Goal: Task Accomplishment & Management: Use online tool/utility

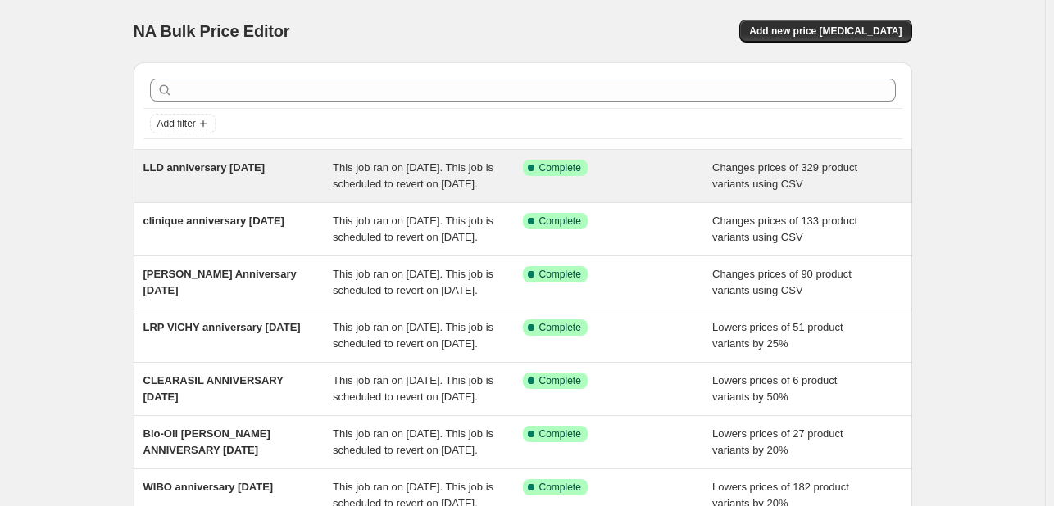
click at [362, 190] on span "This job ran on [DATE]. This job is scheduled to revert on [DATE]." at bounding box center [413, 175] width 161 height 29
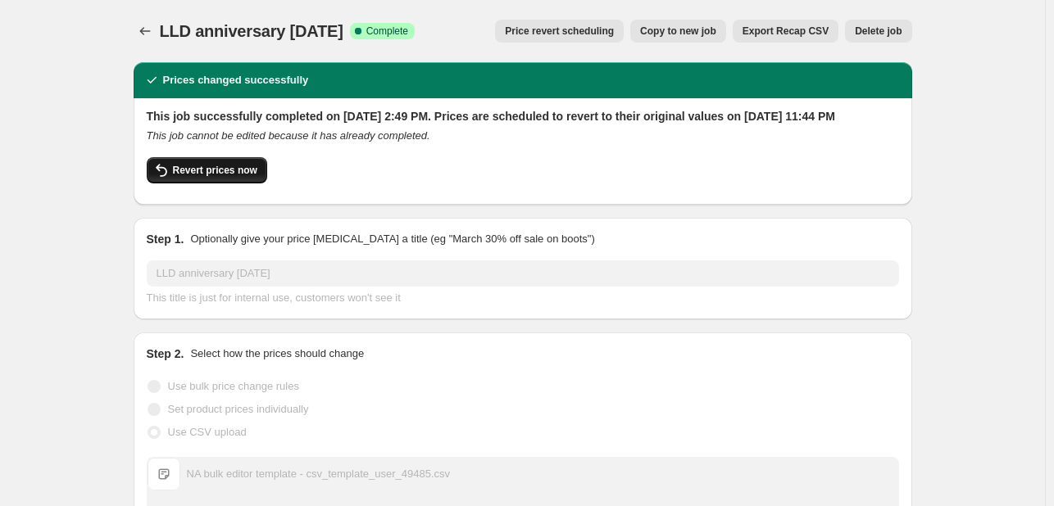
click at [245, 177] on span "Revert prices now" at bounding box center [215, 170] width 84 height 13
checkbox input "false"
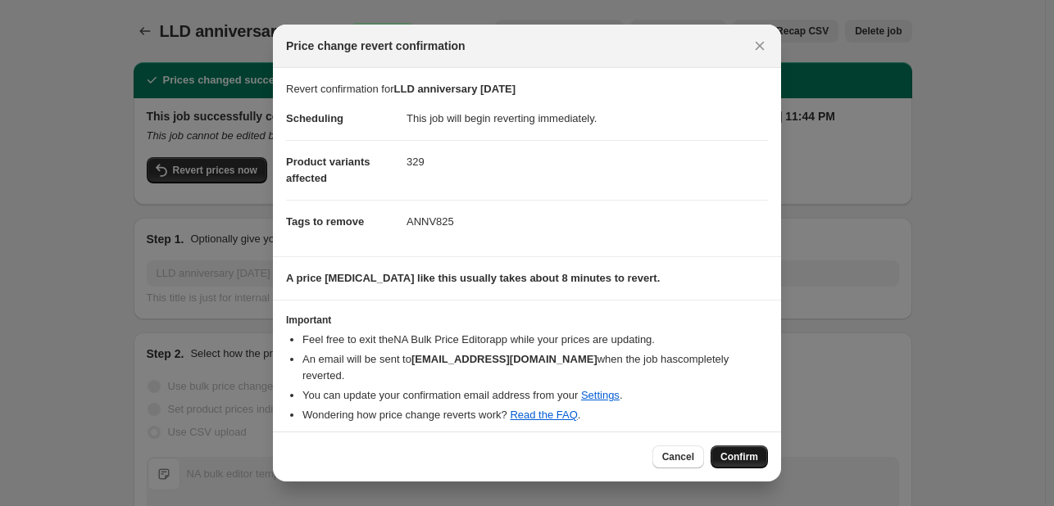
click at [751, 446] on button "Confirm" at bounding box center [739, 457] width 57 height 23
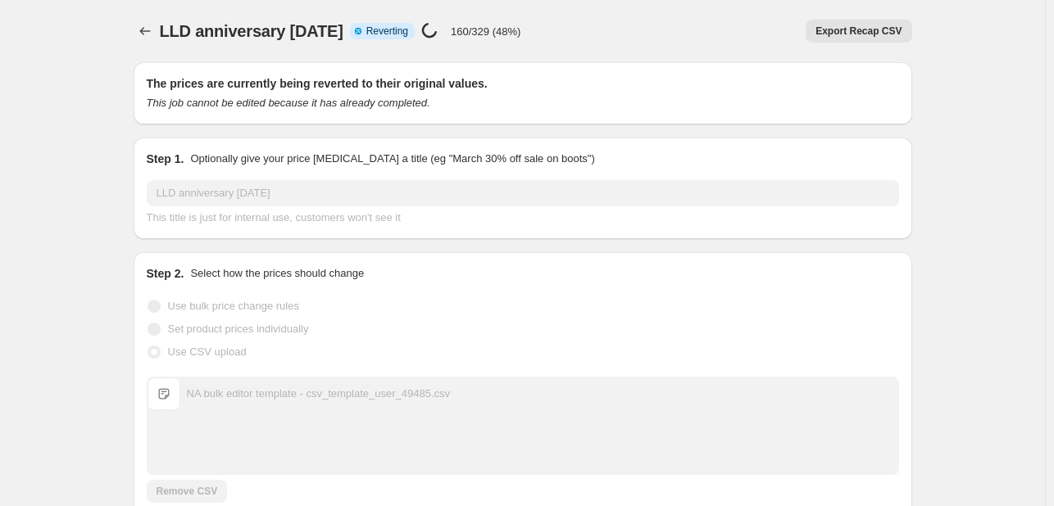
click at [143, 35] on icon "Price change jobs" at bounding box center [145, 31] width 16 height 16
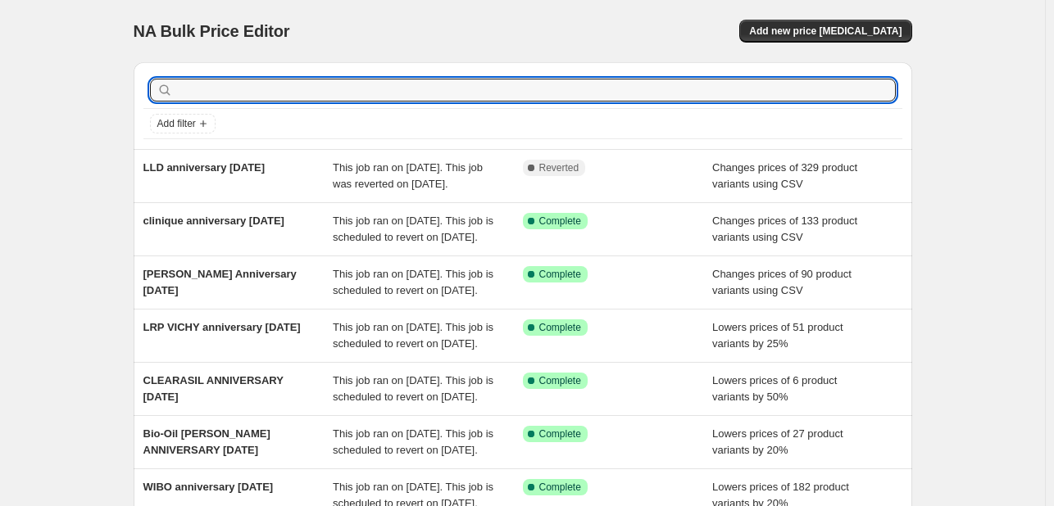
click at [423, 98] on input "text" at bounding box center [536, 90] width 720 height 23
type input "lld"
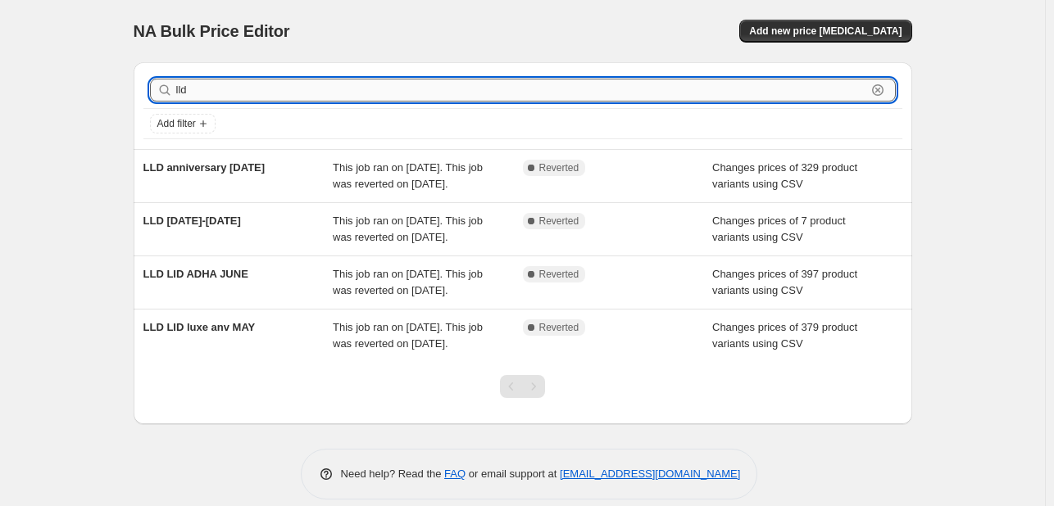
click at [279, 88] on input "lld" at bounding box center [521, 90] width 690 height 23
type input "ysl"
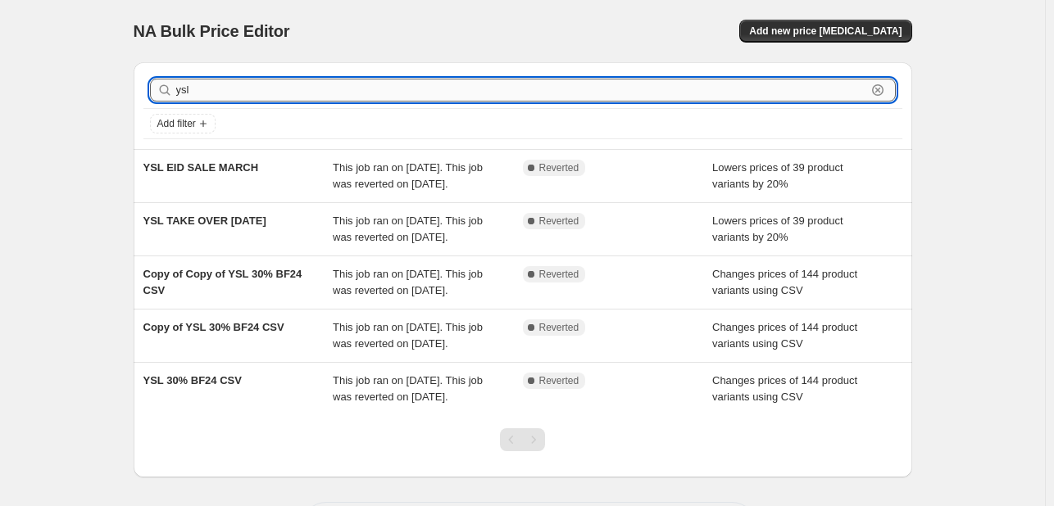
click at [306, 86] on input "ysl" at bounding box center [521, 90] width 690 height 23
type input "armani"
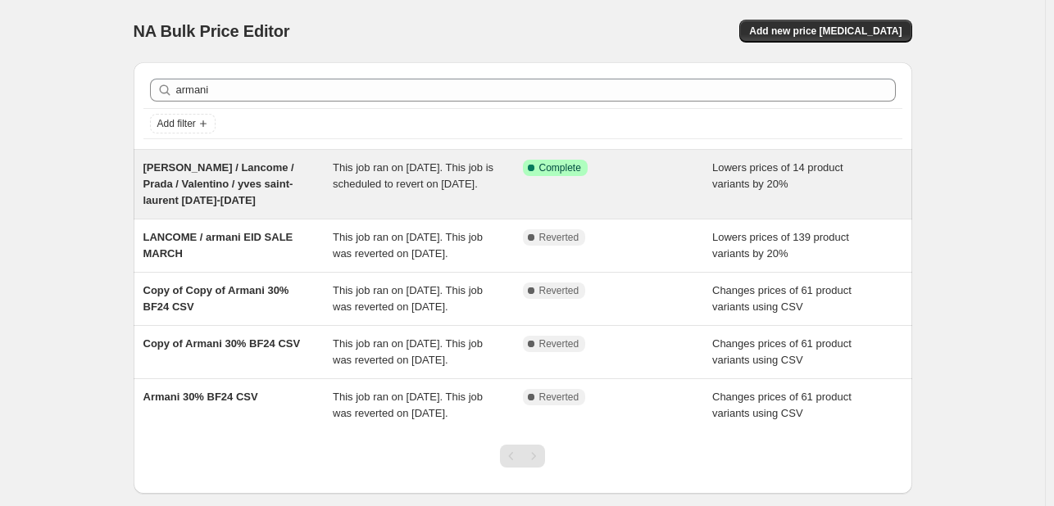
click at [482, 175] on div "This job ran on [DATE]. This job is scheduled to revert on [DATE]." at bounding box center [428, 184] width 190 height 49
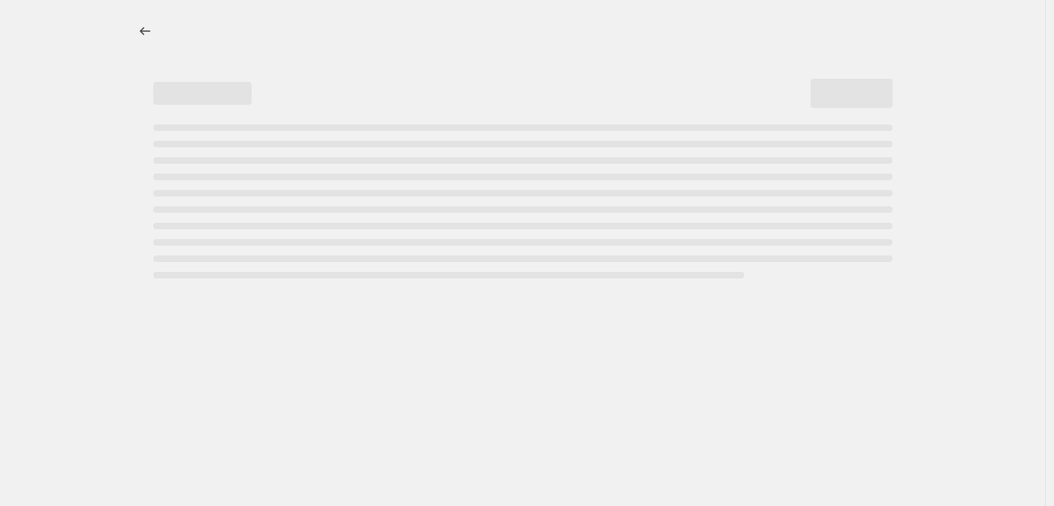
select select "percentage"
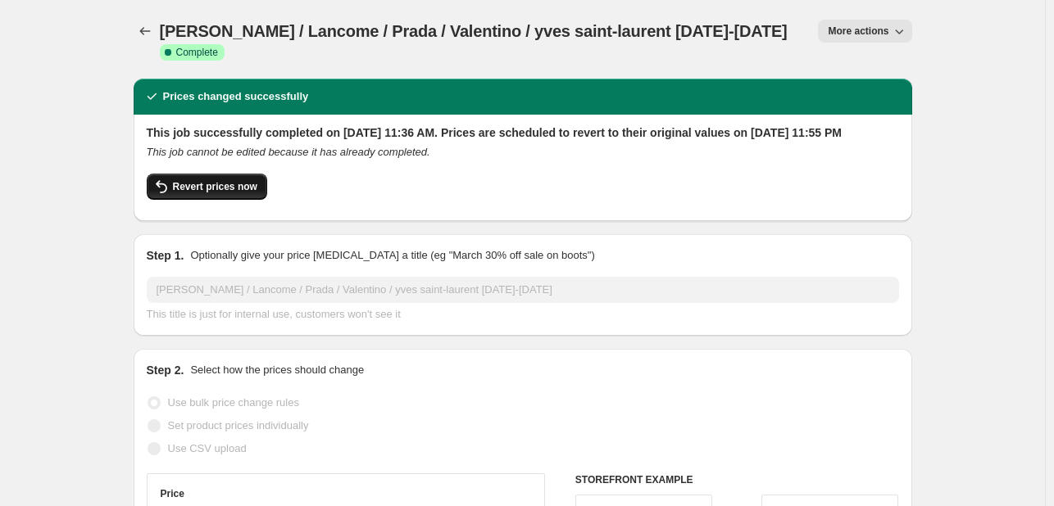
click at [244, 200] on button "Revert prices now" at bounding box center [207, 187] width 120 height 26
checkbox input "false"
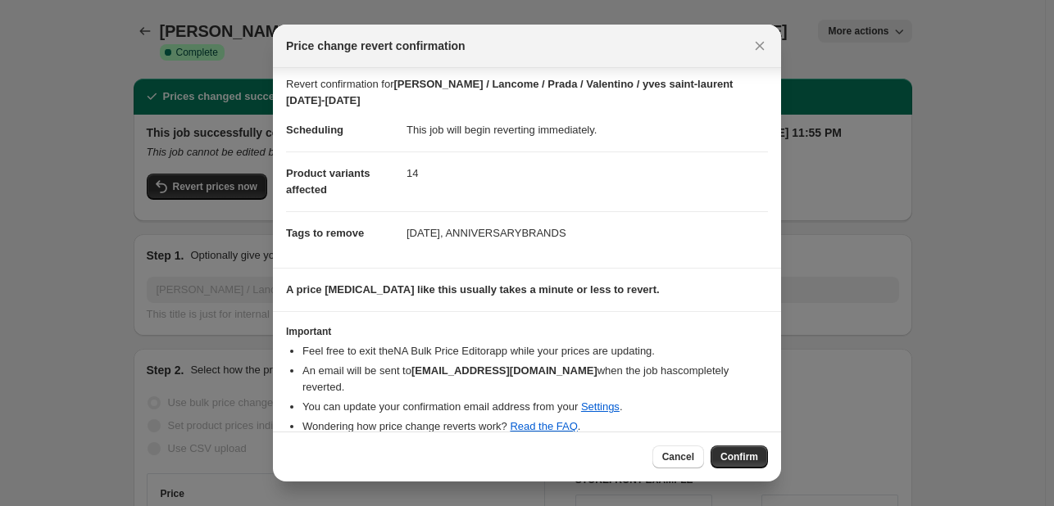
scroll to position [7, 0]
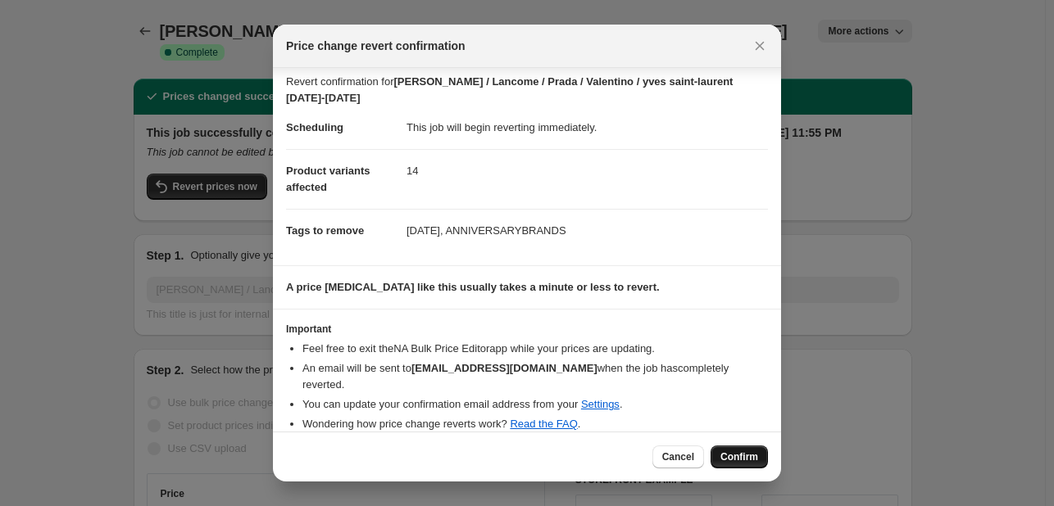
click at [753, 460] on span "Confirm" at bounding box center [739, 457] width 38 height 13
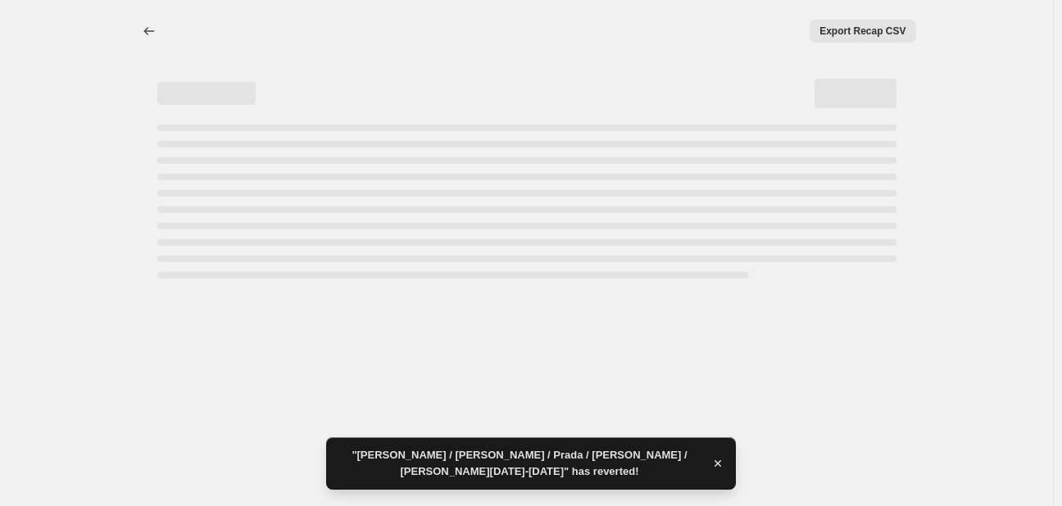
select select "percentage"
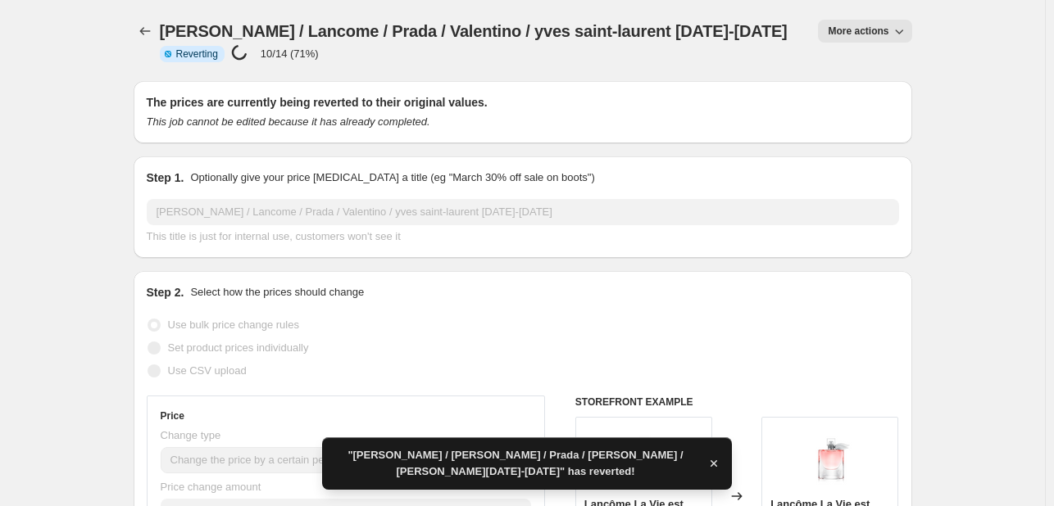
checkbox input "true"
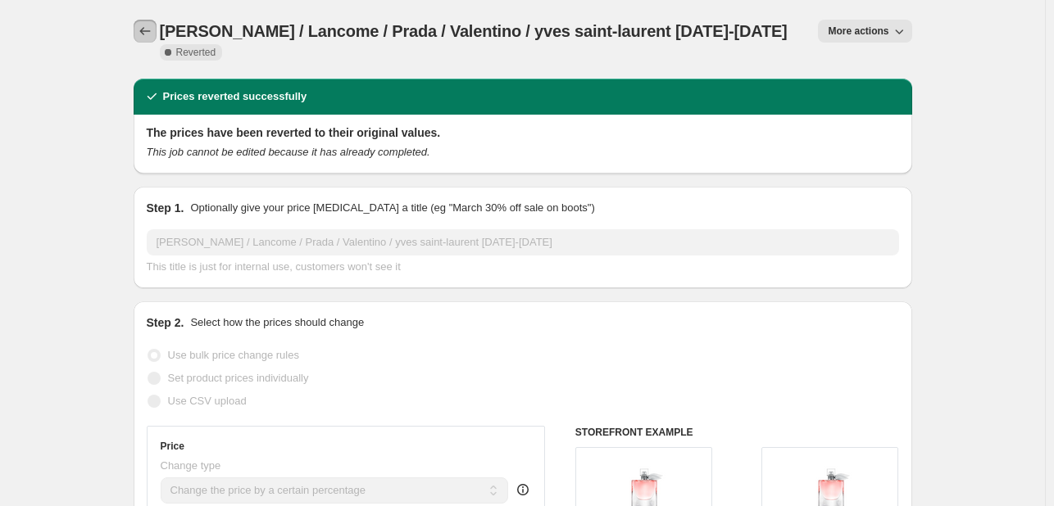
click at [148, 31] on icon "Price change jobs" at bounding box center [144, 31] width 11 height 8
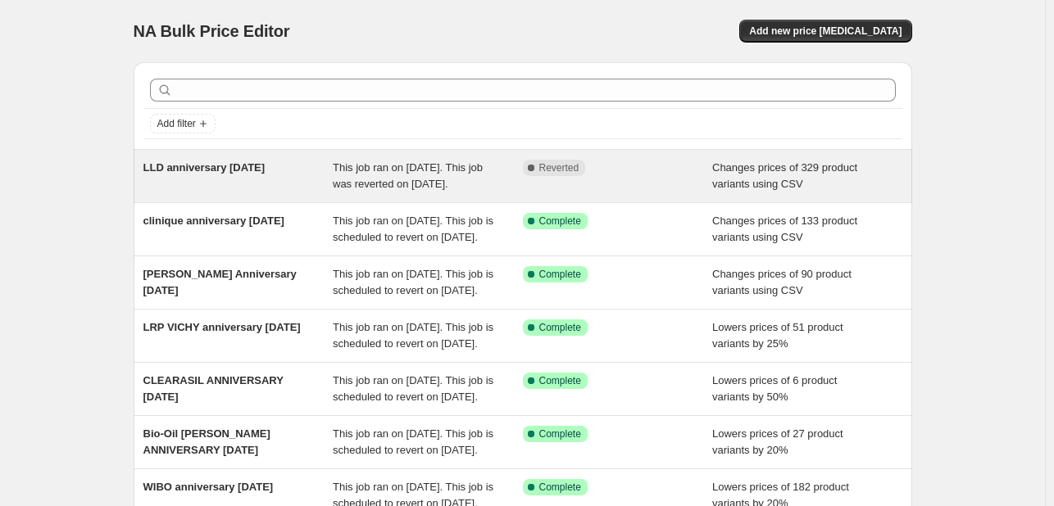
click at [534, 187] on div "Complete Reverted" at bounding box center [618, 176] width 190 height 33
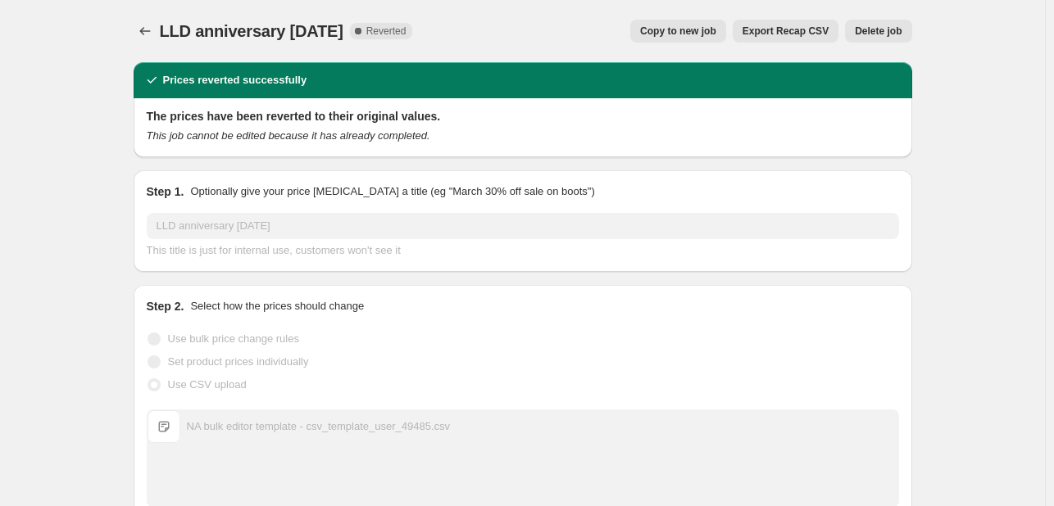
click at [679, 33] on span "Copy to new job" at bounding box center [678, 31] width 76 height 13
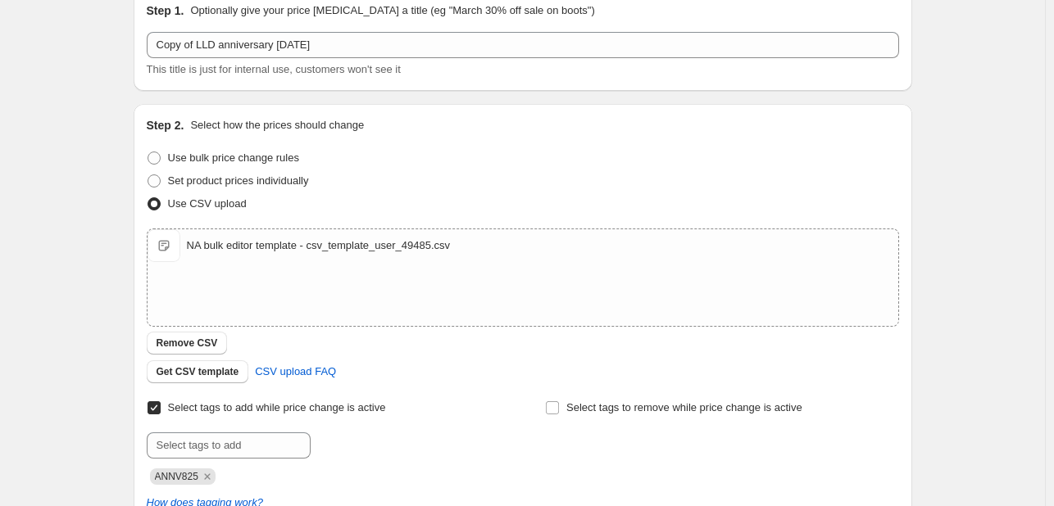
scroll to position [328, 0]
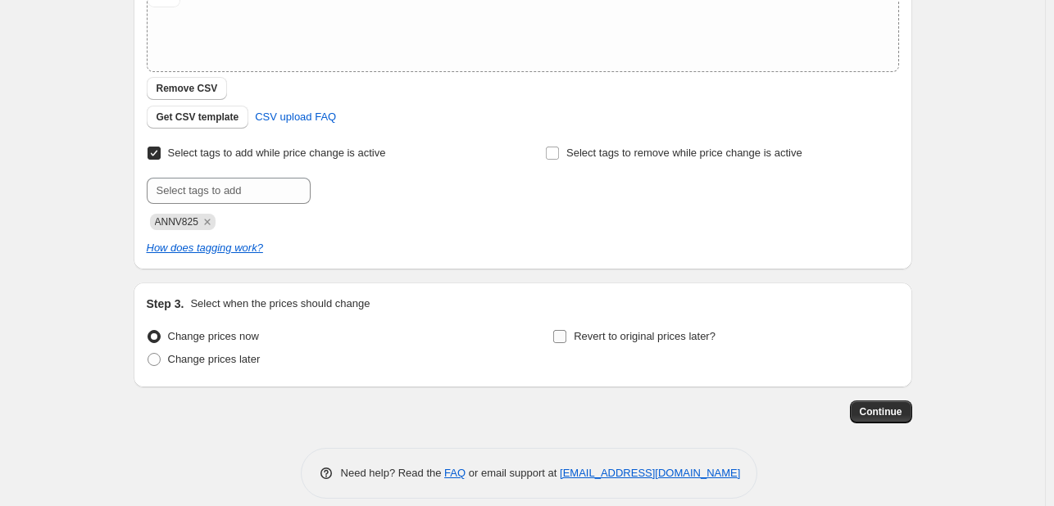
click at [615, 345] on label "Revert to original prices later?" at bounding box center [633, 336] width 163 height 23
click at [566, 343] on input "Revert to original prices later?" at bounding box center [559, 336] width 13 height 13
checkbox input "true"
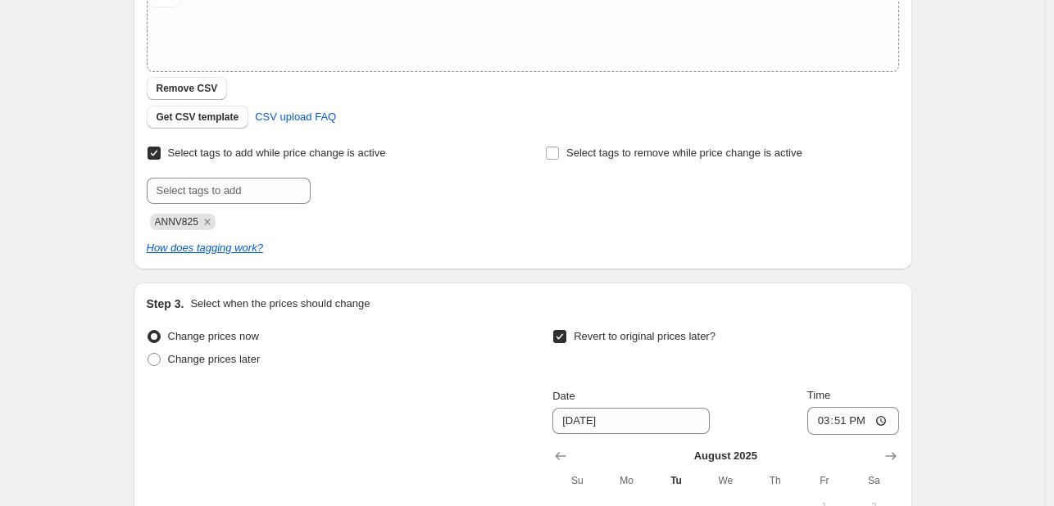
scroll to position [652, 0]
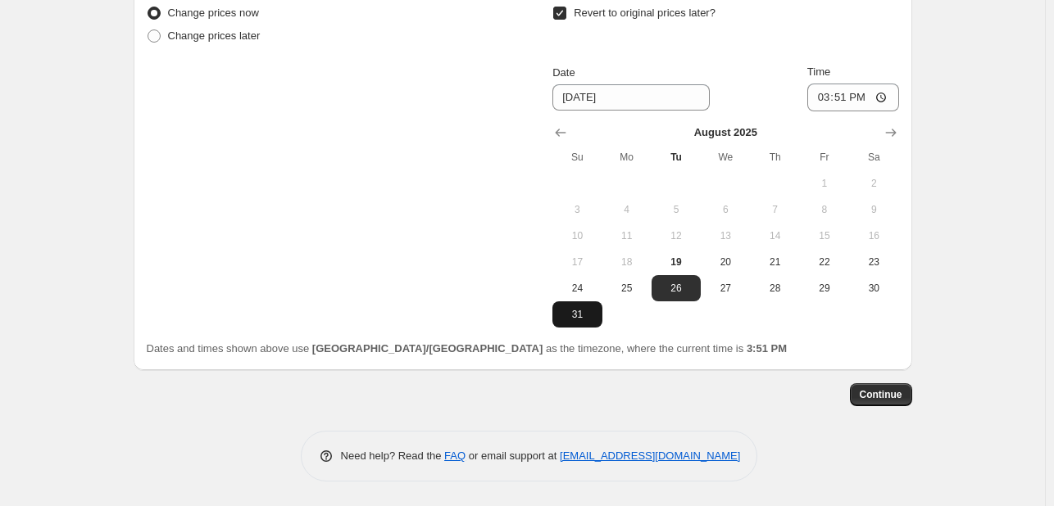
click at [568, 311] on span "31" at bounding box center [577, 314] width 36 height 13
type input "[DATE]"
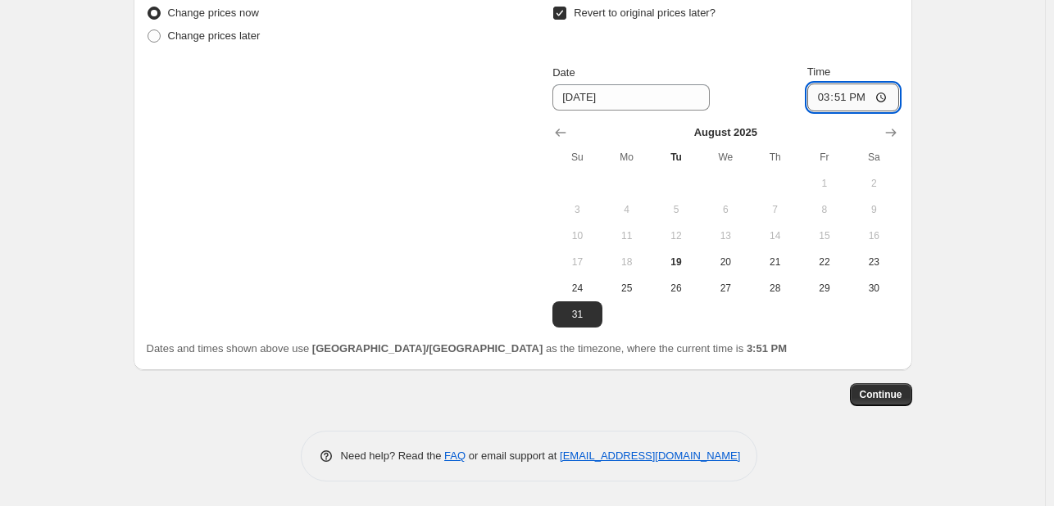
click at [826, 89] on input "15:51" at bounding box center [853, 98] width 92 height 28
type input "23:55"
click at [911, 388] on button "Continue" at bounding box center [881, 395] width 62 height 23
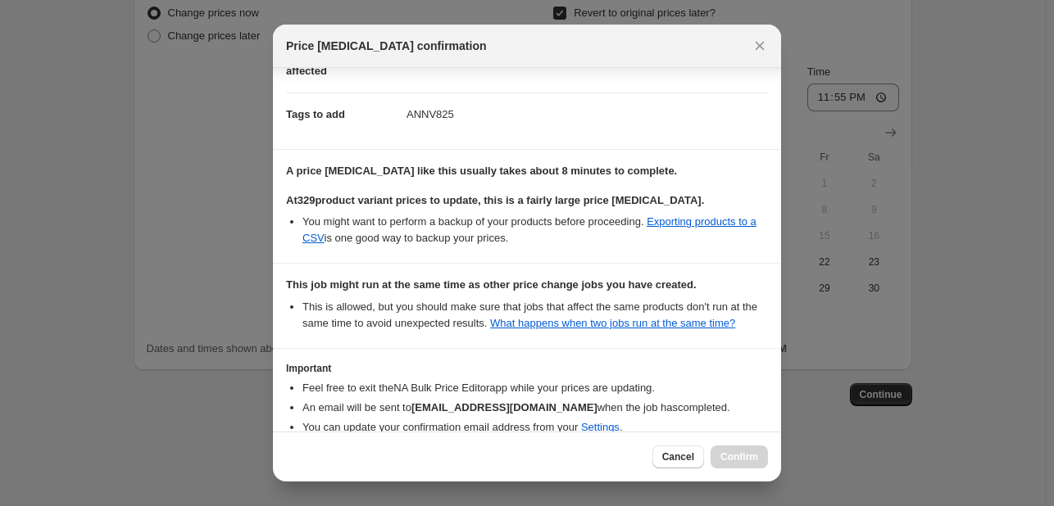
scroll to position [210, 0]
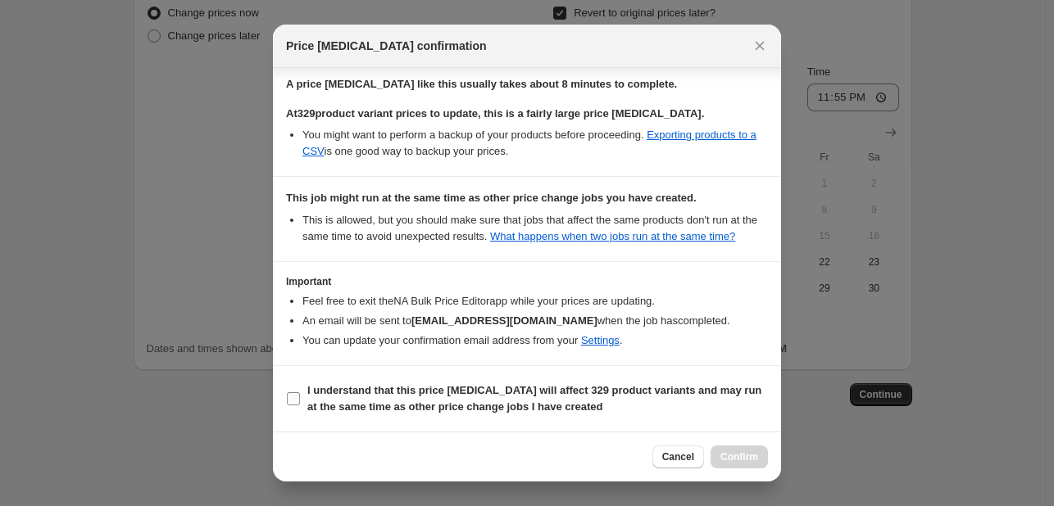
click at [704, 404] on span "I understand that this price [MEDICAL_DATA] will affect 329 product variants an…" at bounding box center [537, 399] width 461 height 33
click at [300, 404] on input "I understand that this price [MEDICAL_DATA] will affect 329 product variants an…" at bounding box center [293, 399] width 13 height 13
checkbox input "true"
click at [764, 459] on button "Confirm" at bounding box center [739, 457] width 57 height 23
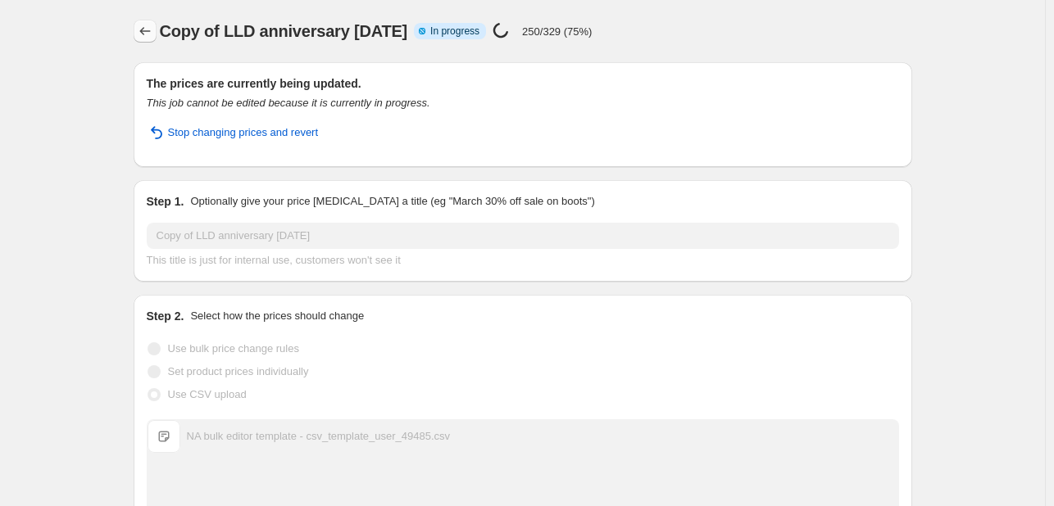
click at [140, 34] on icon "Price change jobs" at bounding box center [145, 31] width 16 height 16
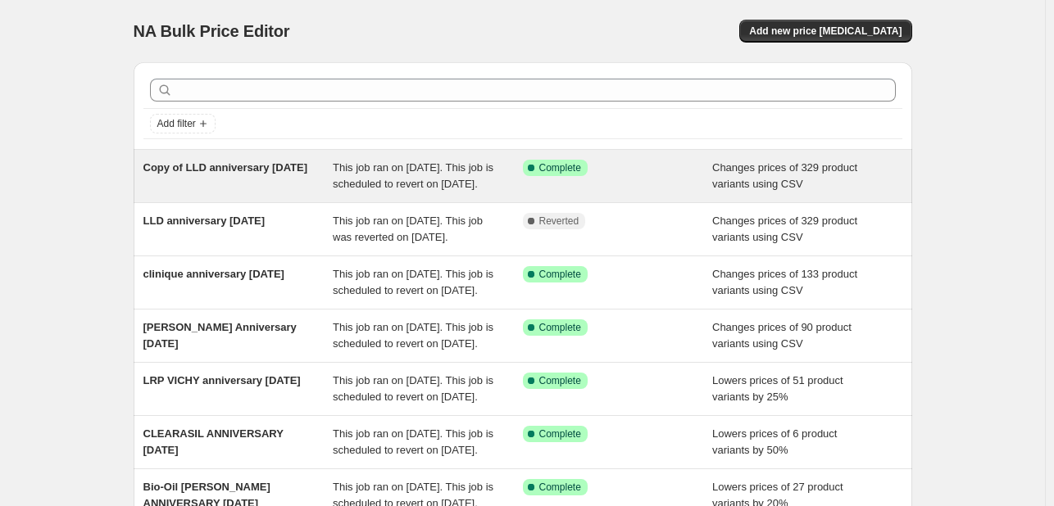
click at [350, 172] on span "This job ran on [DATE]. This job is scheduled to revert on [DATE]." at bounding box center [413, 175] width 161 height 29
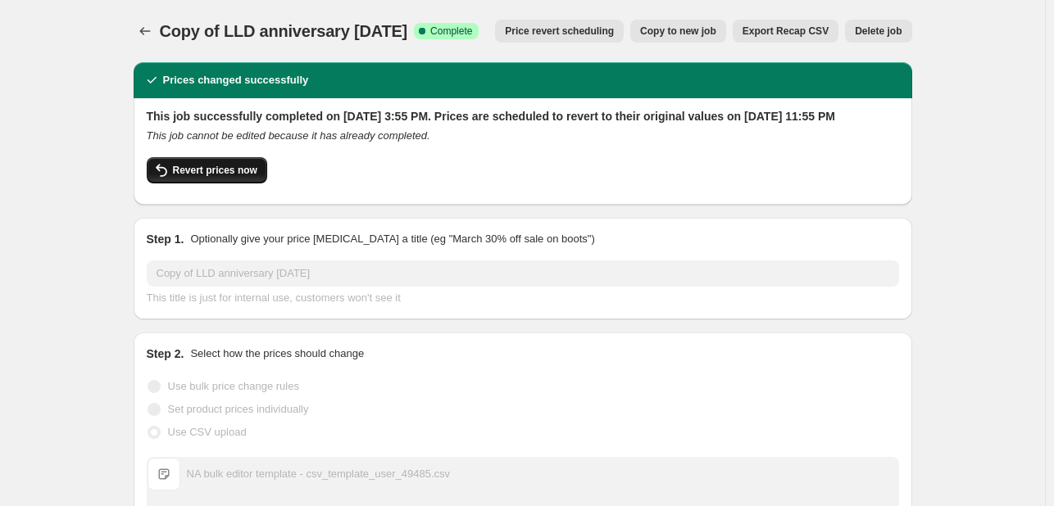
click at [225, 177] on span "Revert prices now" at bounding box center [215, 170] width 84 height 13
checkbox input "false"
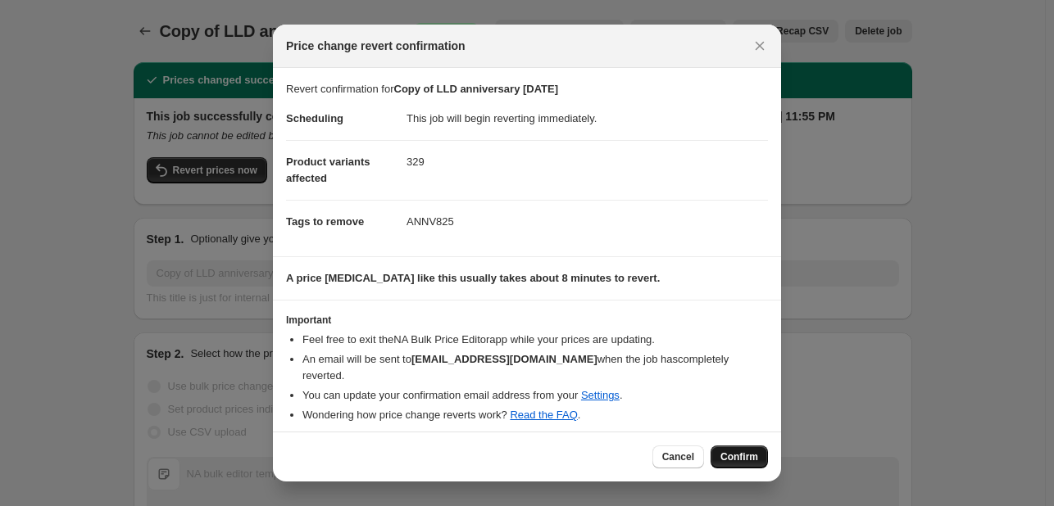
click at [729, 451] on span "Confirm" at bounding box center [739, 457] width 38 height 13
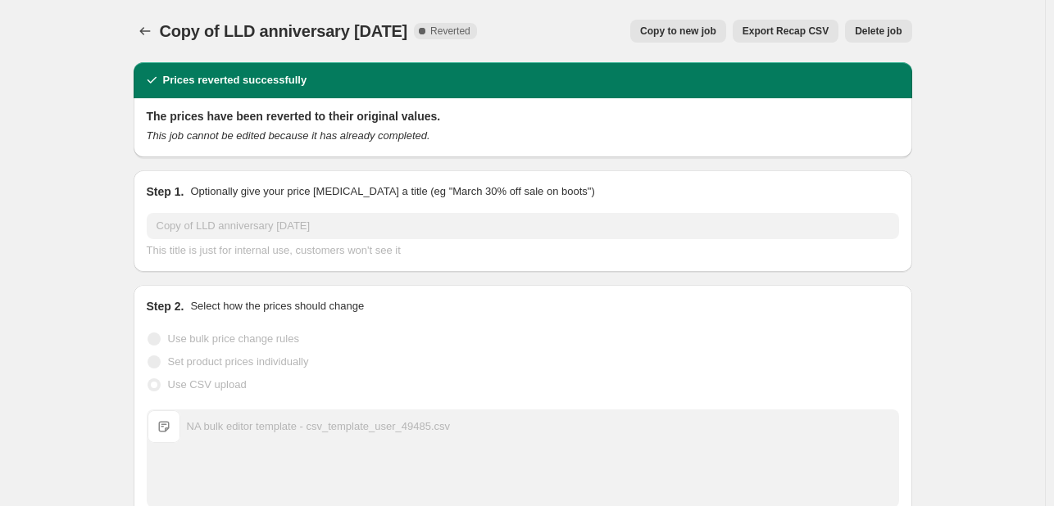
click at [665, 29] on span "Copy to new job" at bounding box center [678, 31] width 76 height 13
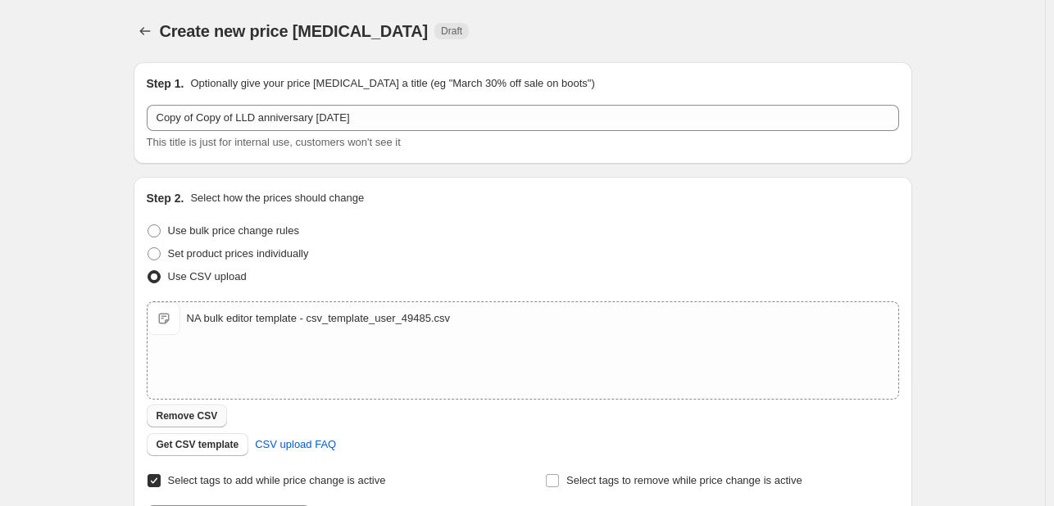
click at [207, 419] on span "Remove CSV" at bounding box center [187, 416] width 61 height 13
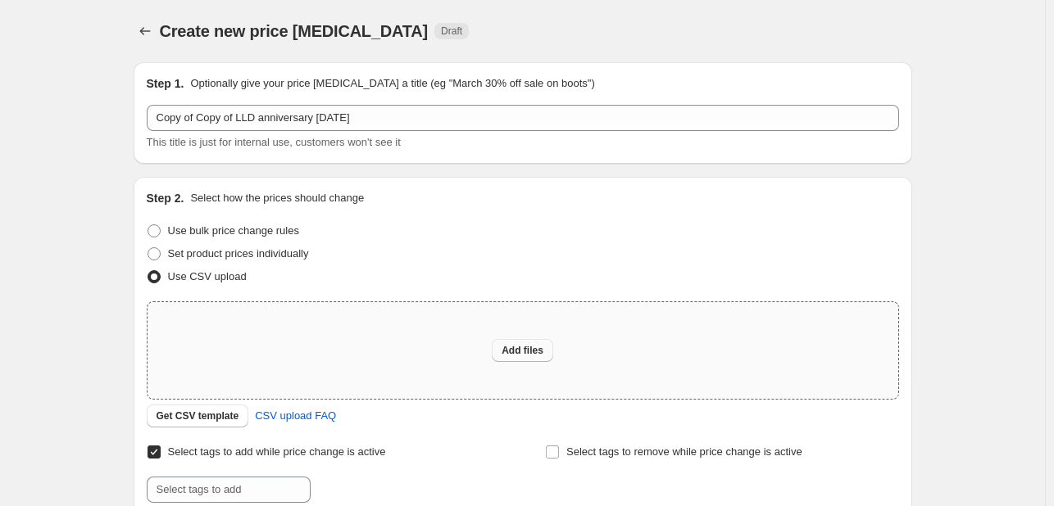
click at [529, 352] on span "Add files" at bounding box center [523, 350] width 42 height 13
type input "C:\fakepath\NA bulk editor template - csv_template_user_49485 (1).csv"
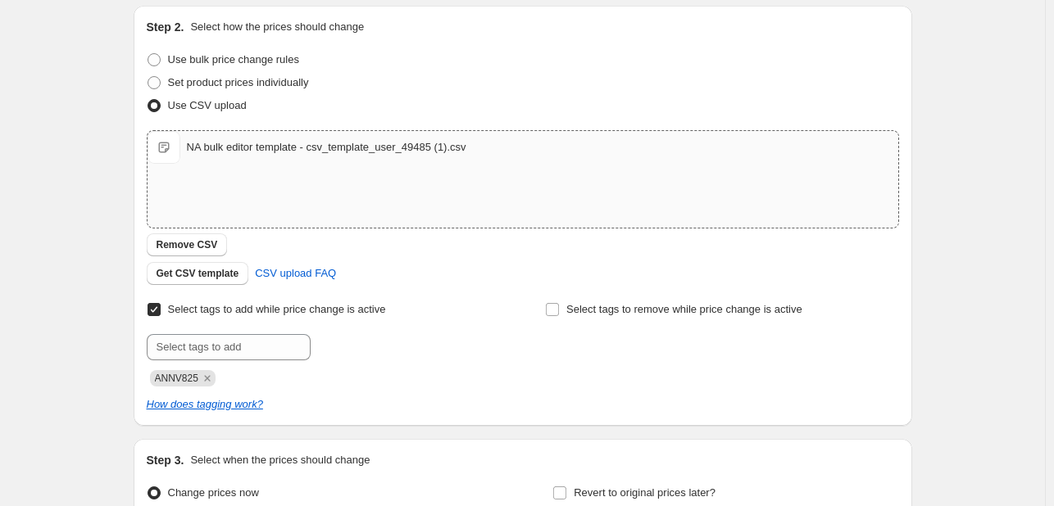
scroll to position [246, 0]
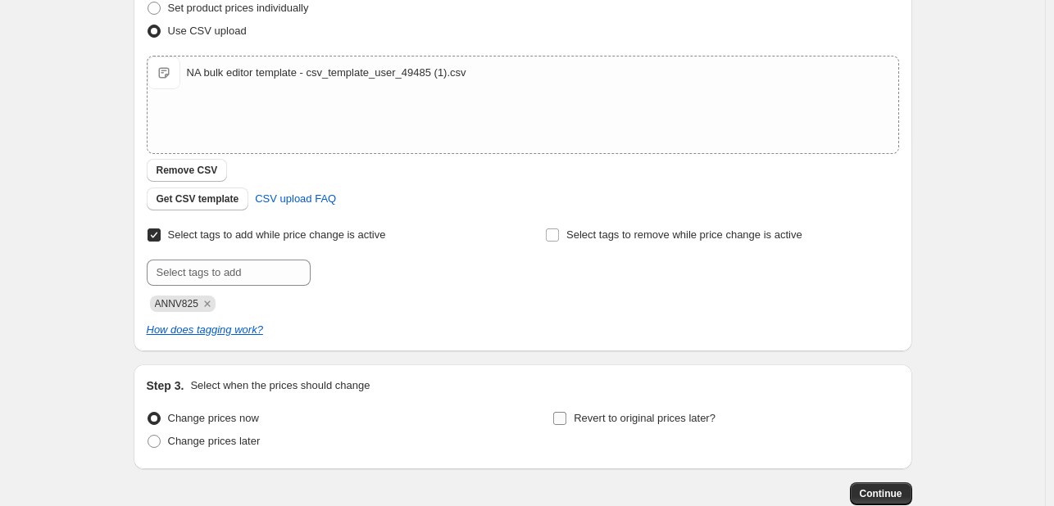
click at [579, 407] on label "Revert to original prices later?" at bounding box center [633, 418] width 163 height 23
click at [566, 412] on input "Revert to original prices later?" at bounding box center [559, 418] width 13 height 13
checkbox input "true"
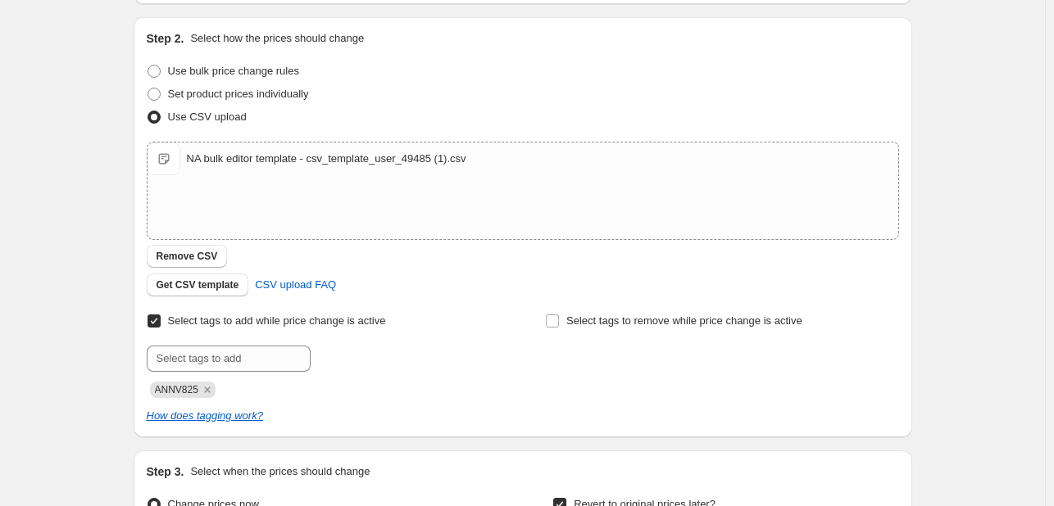
scroll to position [0, 0]
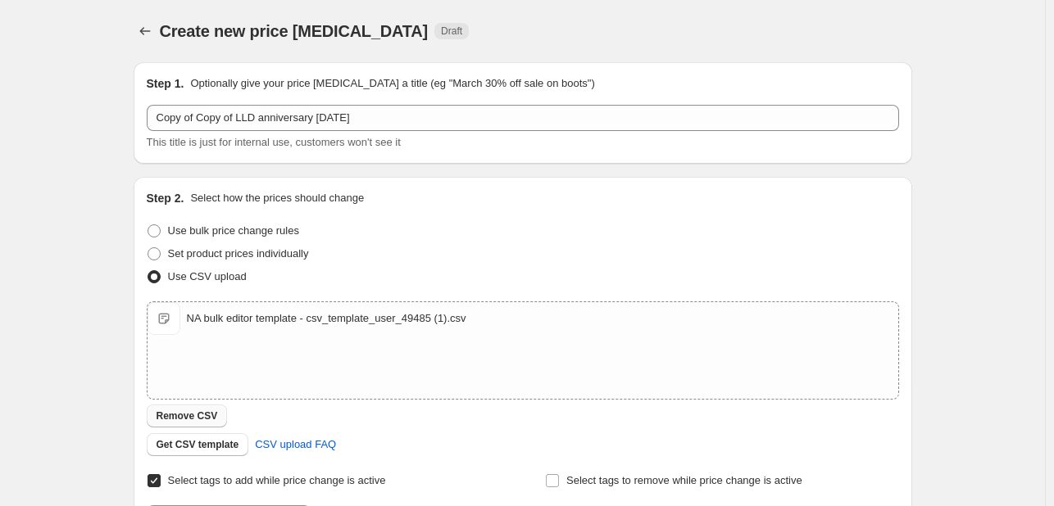
click at [204, 408] on button "Remove CSV" at bounding box center [187, 416] width 81 height 23
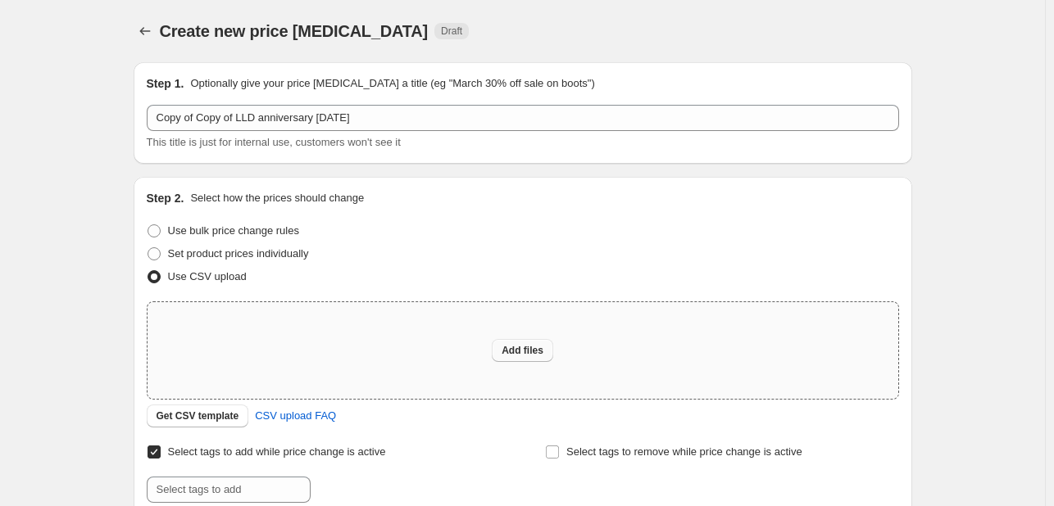
click at [520, 348] on span "Add files" at bounding box center [523, 350] width 42 height 13
type input "C:\fakepath\NA bulk editor template - csv_template_user_49485 (2).csv"
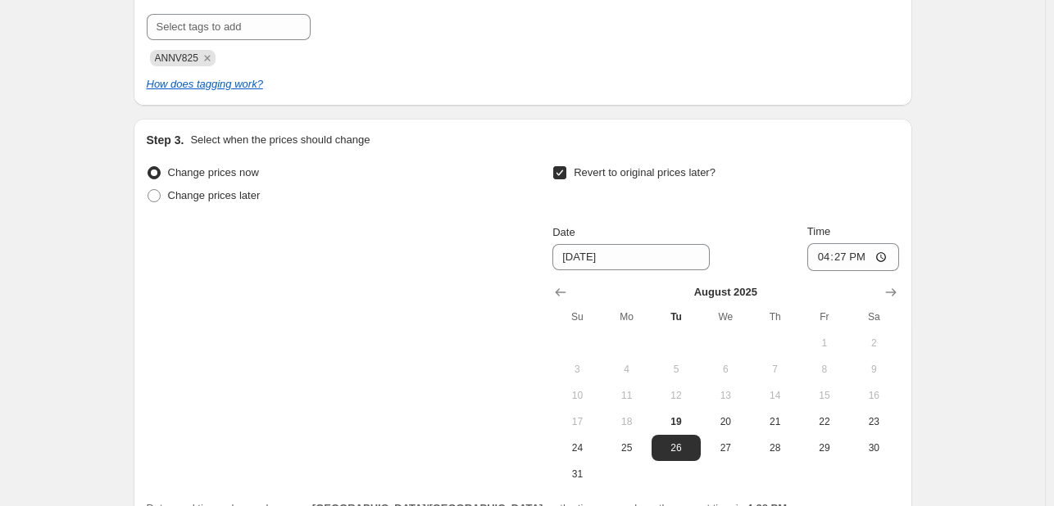
scroll to position [574, 0]
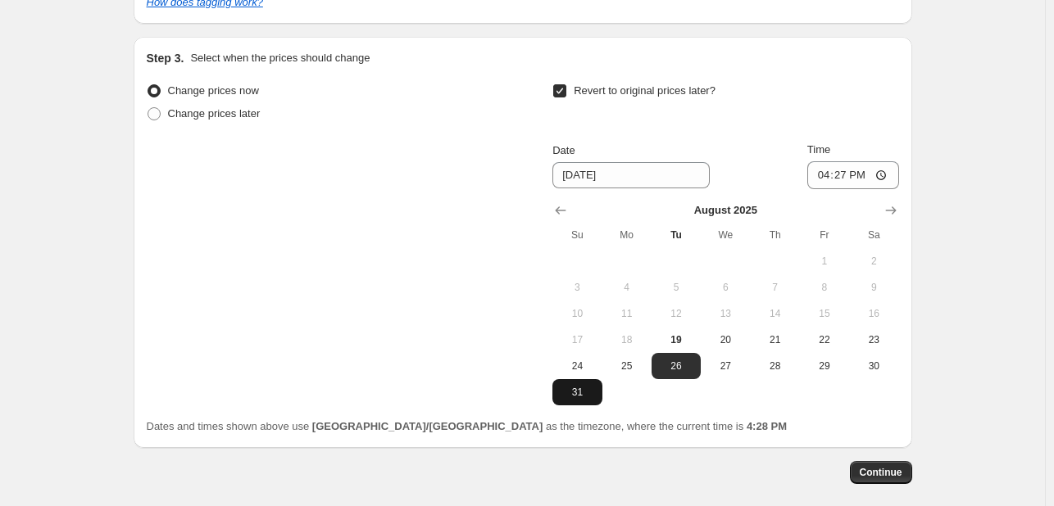
click at [570, 405] on button "31" at bounding box center [576, 392] width 49 height 26
type input "[DATE]"
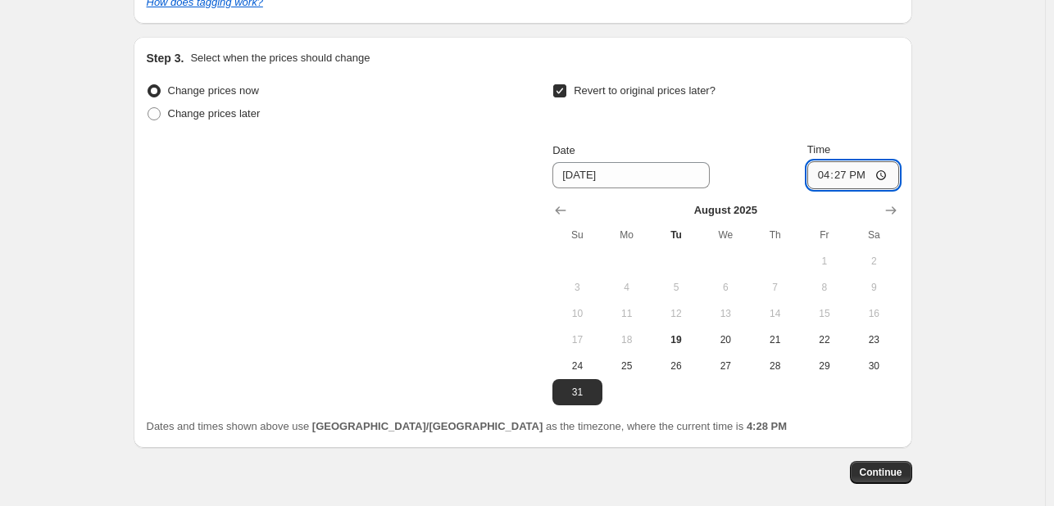
click at [820, 178] on input "16:27" at bounding box center [853, 175] width 92 height 28
type input "23:55"
click at [875, 469] on span "Continue" at bounding box center [881, 472] width 43 height 13
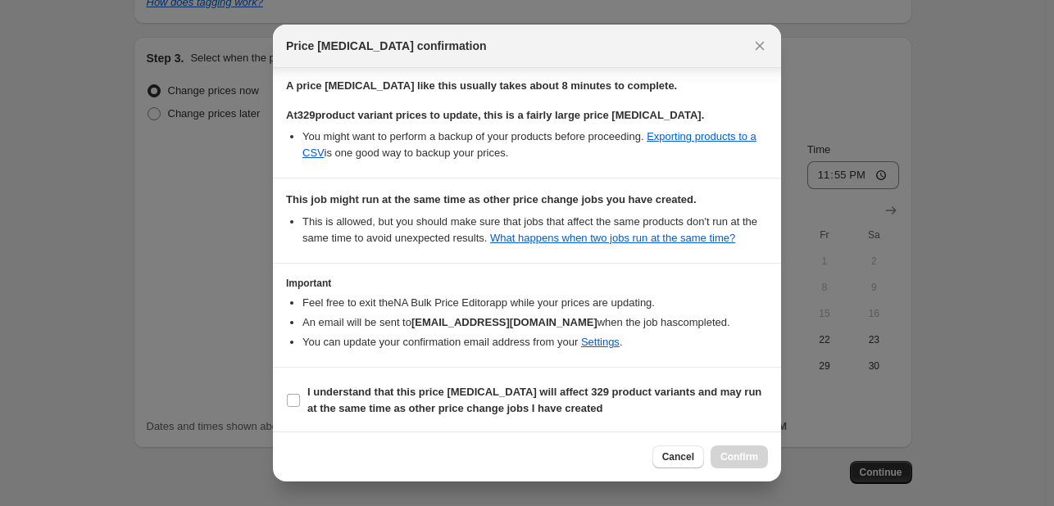
scroll to position [210, 0]
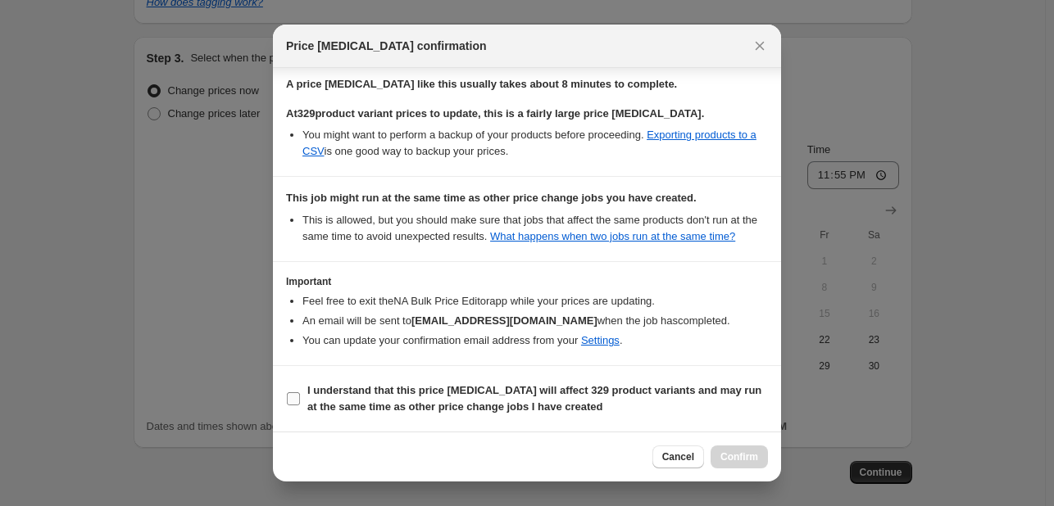
click at [693, 396] on b "I understand that this price [MEDICAL_DATA] will affect 329 product variants an…" at bounding box center [534, 398] width 454 height 29
click at [300, 396] on input "I understand that this price [MEDICAL_DATA] will affect 329 product variants an…" at bounding box center [293, 399] width 13 height 13
checkbox input "true"
click at [739, 457] on span "Confirm" at bounding box center [739, 457] width 38 height 13
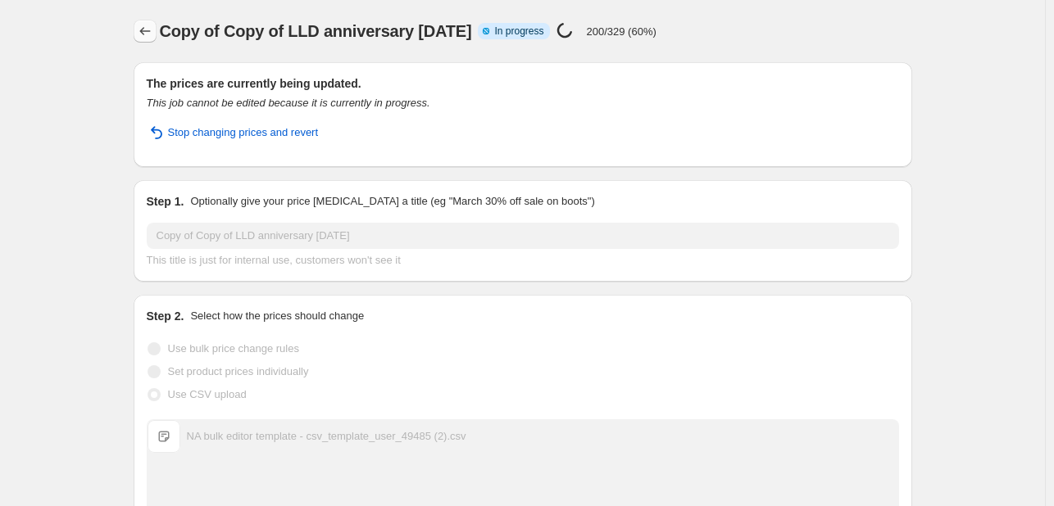
click at [153, 24] on icon "Price change jobs" at bounding box center [145, 31] width 16 height 16
